Goal: Transaction & Acquisition: Purchase product/service

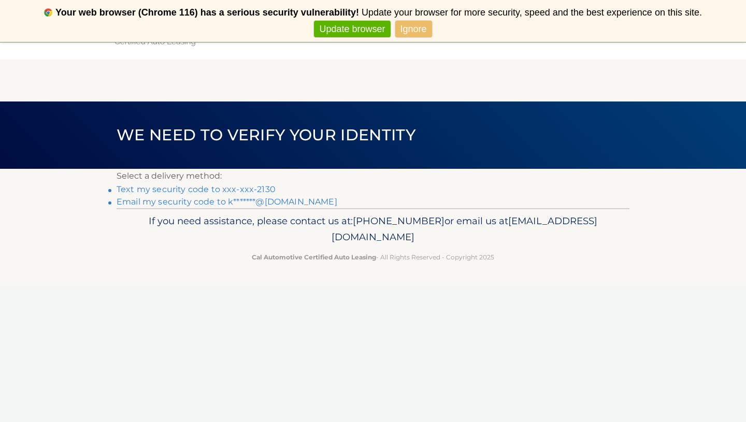
click at [267, 187] on link "Text my security code to xxx-xxx-2130" at bounding box center [195, 189] width 159 height 10
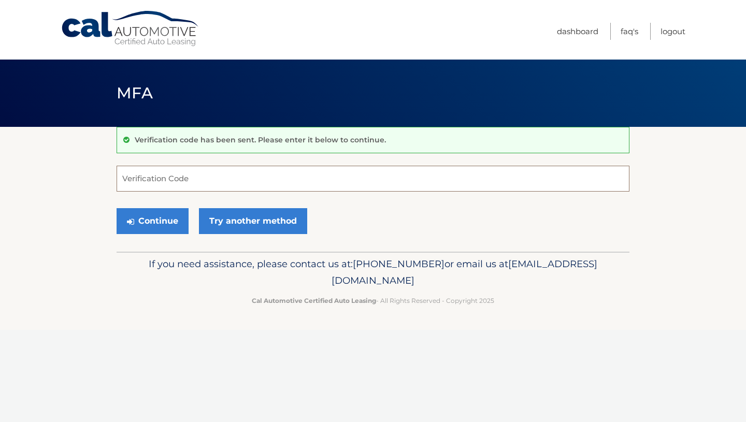
click at [268, 186] on input "Verification Code" at bounding box center [372, 179] width 513 height 26
type input "093932"
click at [129, 223] on icon "submit" at bounding box center [130, 221] width 7 height 8
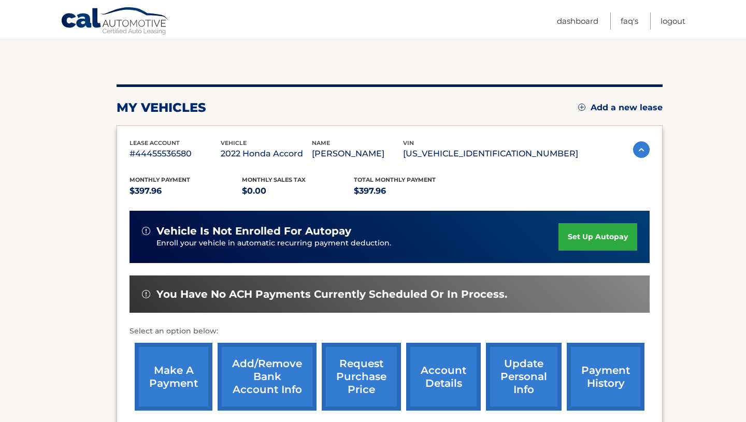
scroll to position [206, 0]
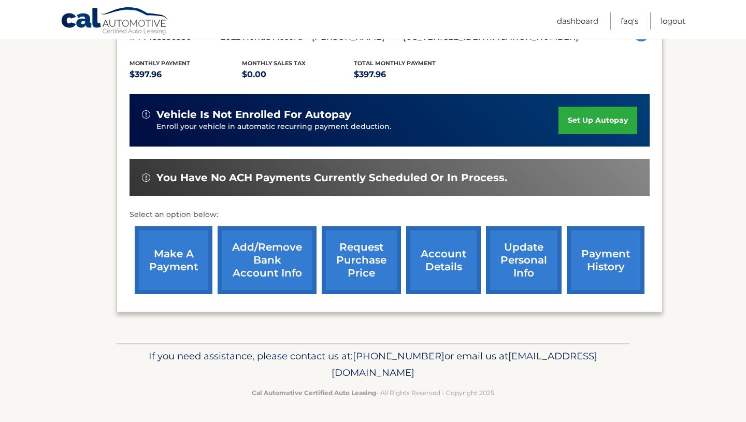
click at [186, 259] on link "make a payment" at bounding box center [174, 260] width 78 height 68
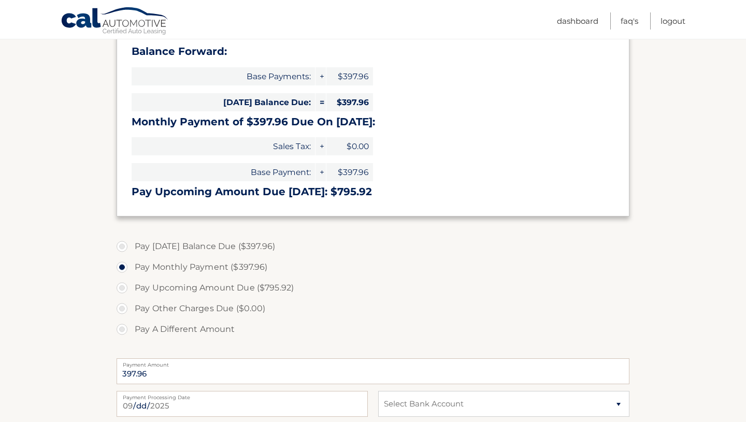
scroll to position [163, 0]
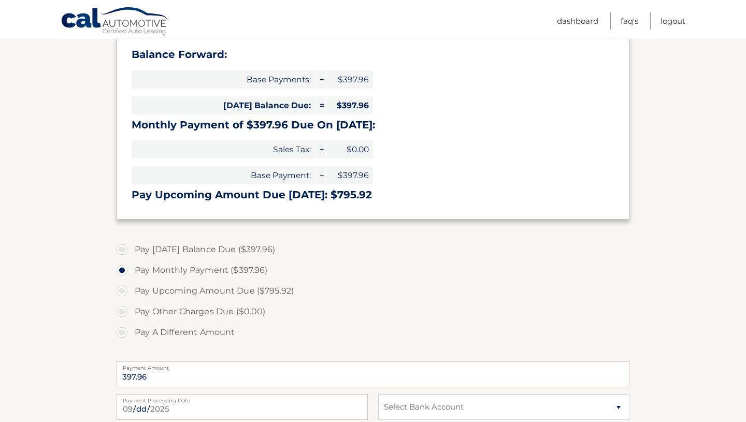
click at [253, 252] on label "Pay Today's Balance Due ($397.96)" at bounding box center [372, 249] width 513 height 21
click at [131, 252] on input "Pay Today's Balance Due ($397.96)" at bounding box center [126, 247] width 10 height 17
radio input "true"
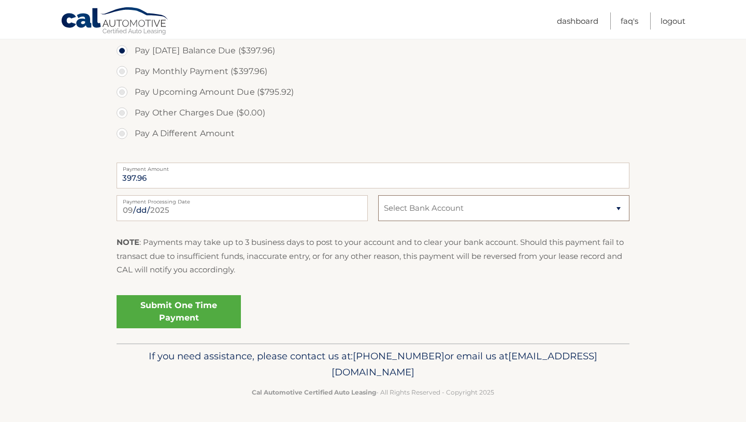
click at [390, 215] on select "Select Bank Account Checking SANTANDER *****6536 Checking TD BANK, NA *****3428" at bounding box center [503, 208] width 251 height 26
select select "ZTEwMWRmMzQtNTJhMi00ZmY0LTg0YTctMWFiN2EyMmZkYmNh"
click at [226, 303] on link "Submit One Time Payment" at bounding box center [178, 311] width 124 height 33
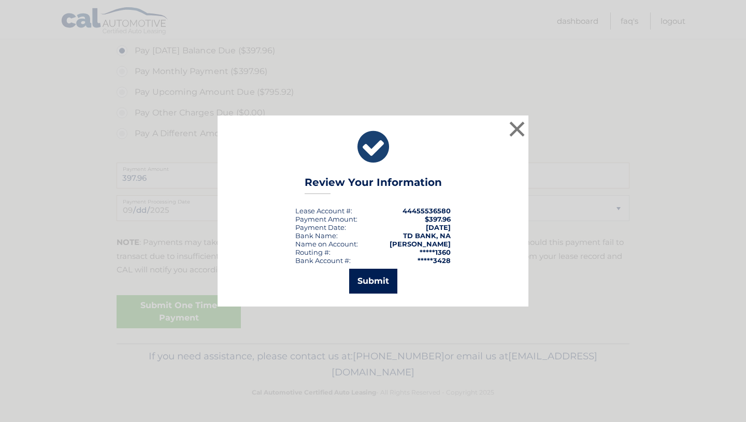
click at [379, 288] on button "Submit" at bounding box center [373, 281] width 48 height 25
